Goal: Transaction & Acquisition: Purchase product/service

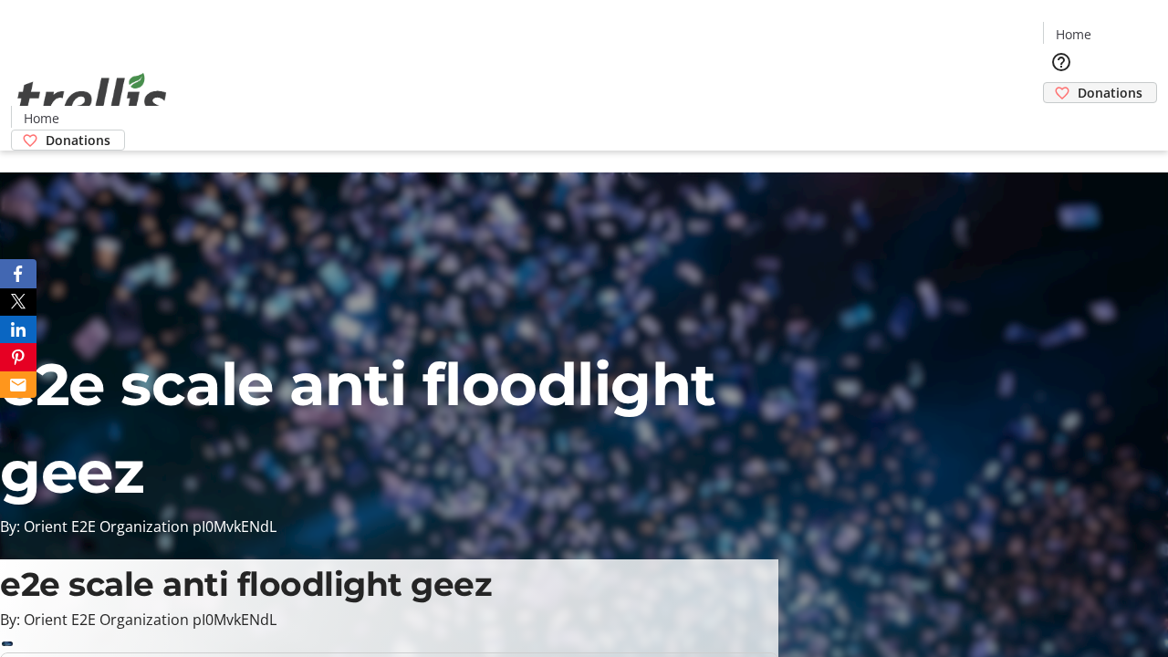
click at [1077, 83] on span "Donations" at bounding box center [1109, 92] width 65 height 19
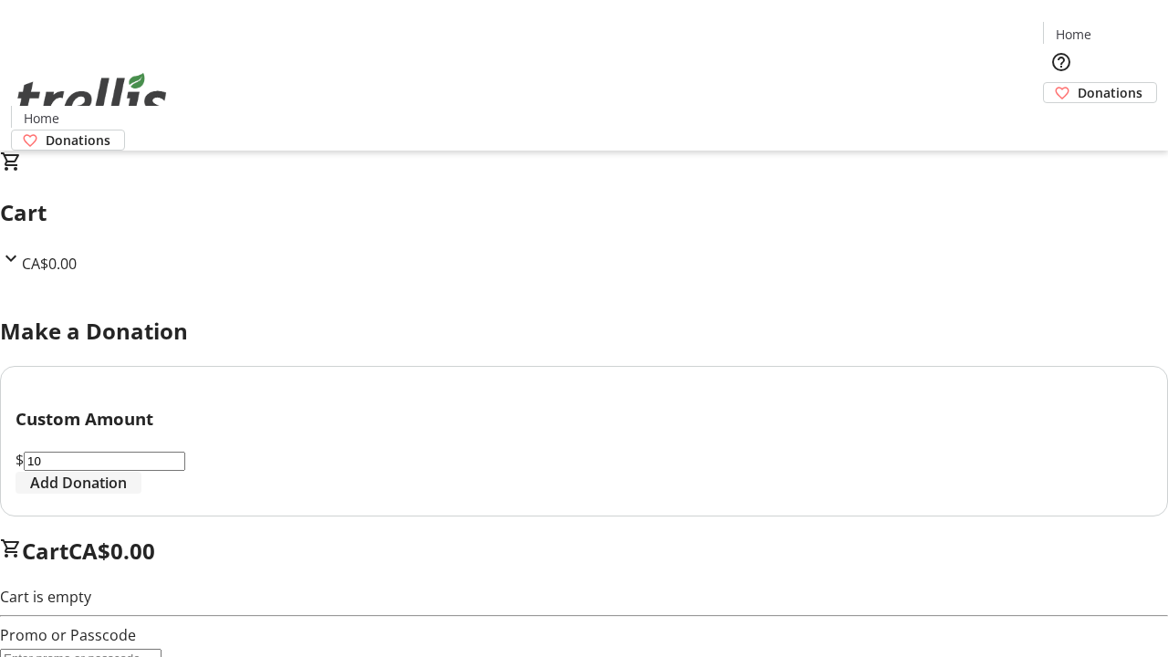
click at [127, 494] on span "Add Donation" at bounding box center [78, 483] width 97 height 22
